Goal: Information Seeking & Learning: Learn about a topic

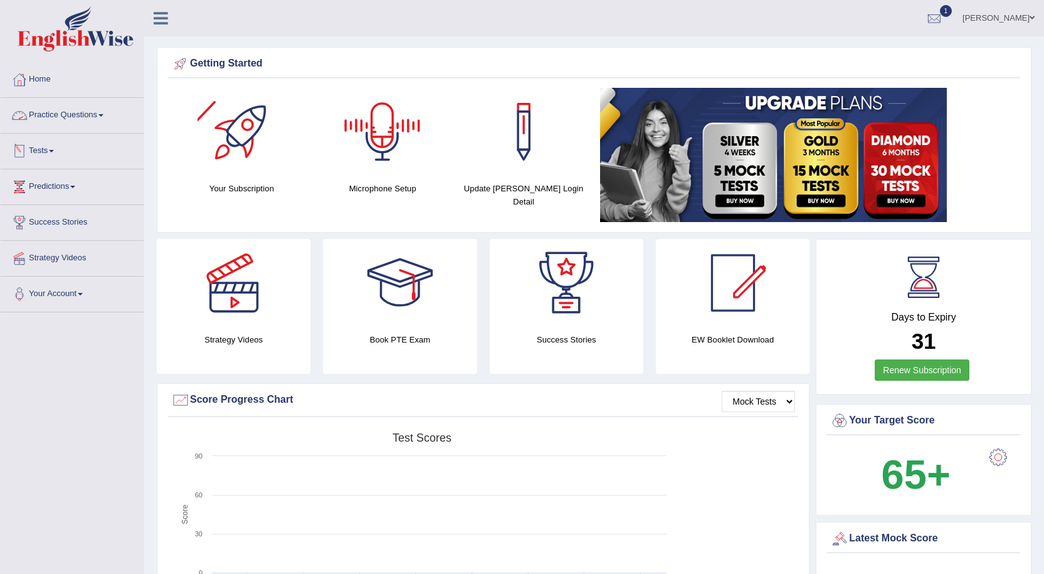
click at [72, 115] on link "Practice Questions" at bounding box center [72, 113] width 143 height 31
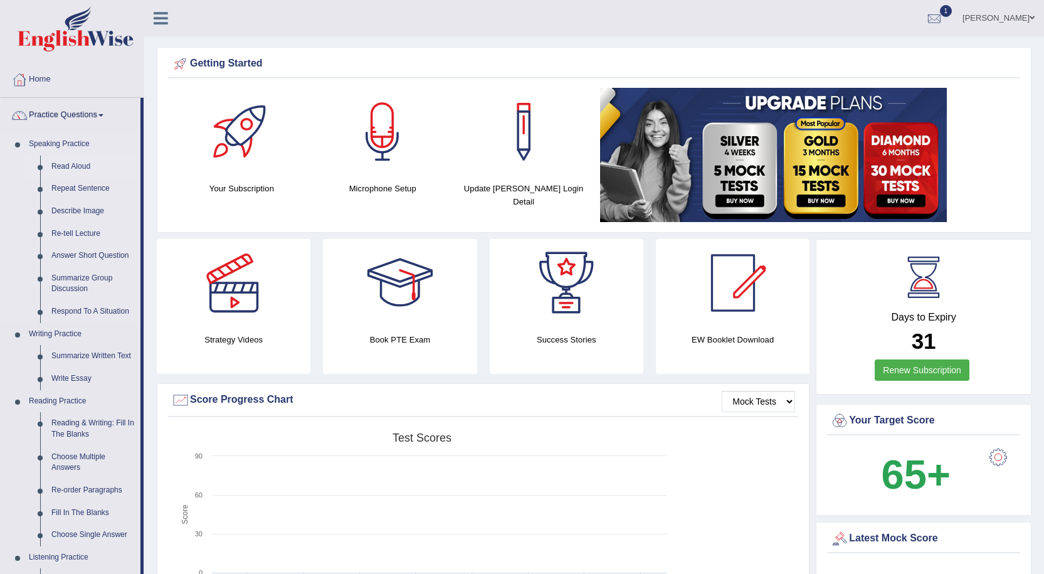
click at [70, 165] on link "Read Aloud" at bounding box center [93, 167] width 95 height 23
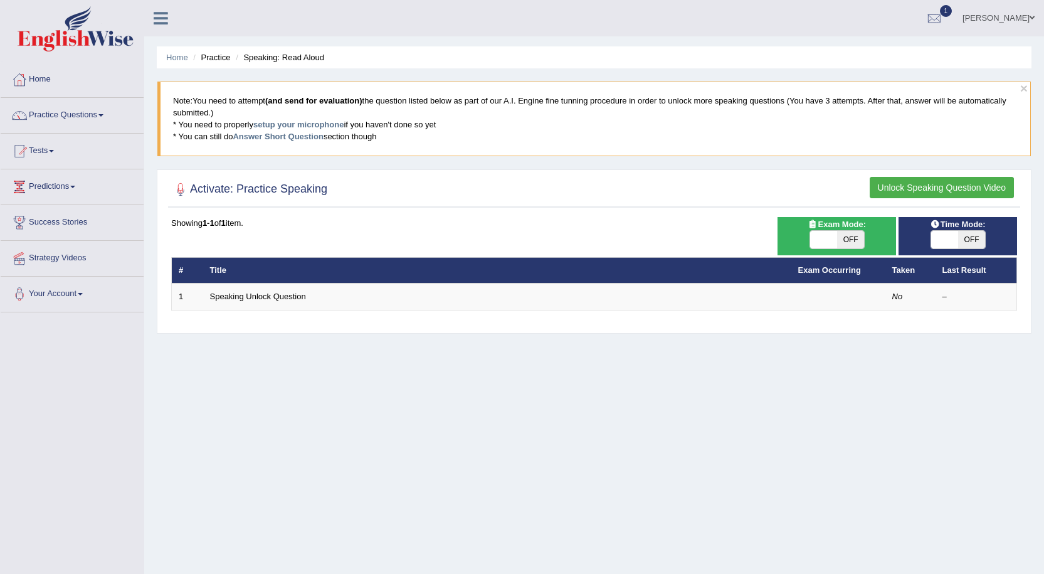
click at [940, 194] on button "Unlock Speaking Question Video" at bounding box center [942, 187] width 144 height 21
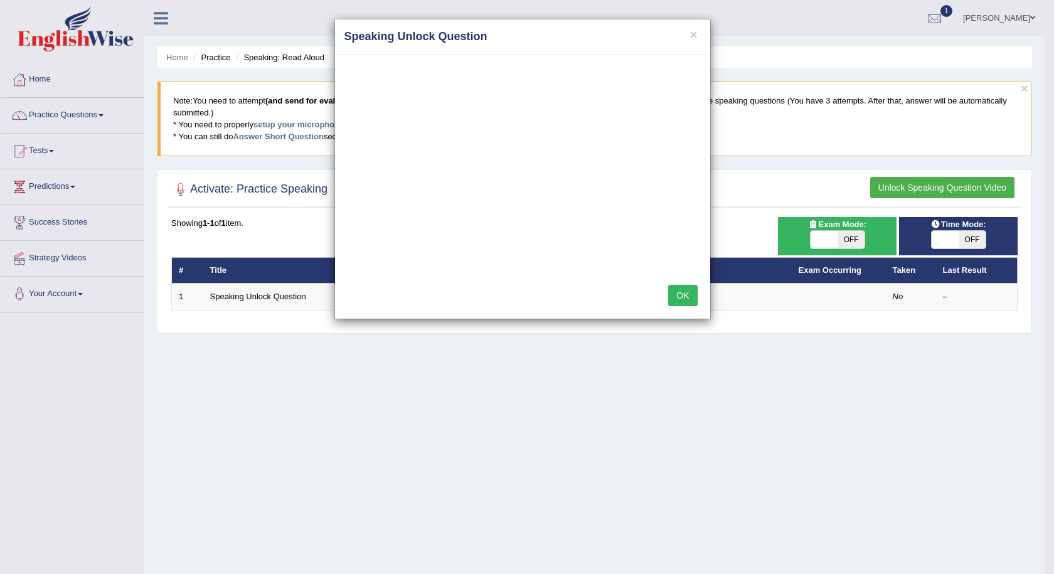
click at [685, 295] on button "OK" at bounding box center [682, 295] width 29 height 21
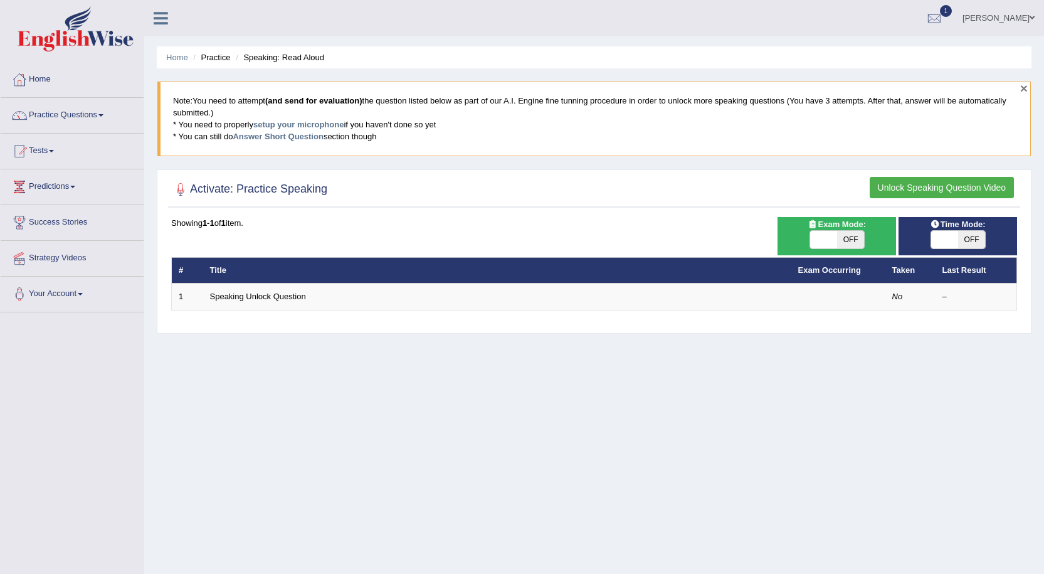
click at [1027, 89] on button "×" at bounding box center [1025, 88] width 8 height 13
